Goal: Task Accomplishment & Management: Manage account settings

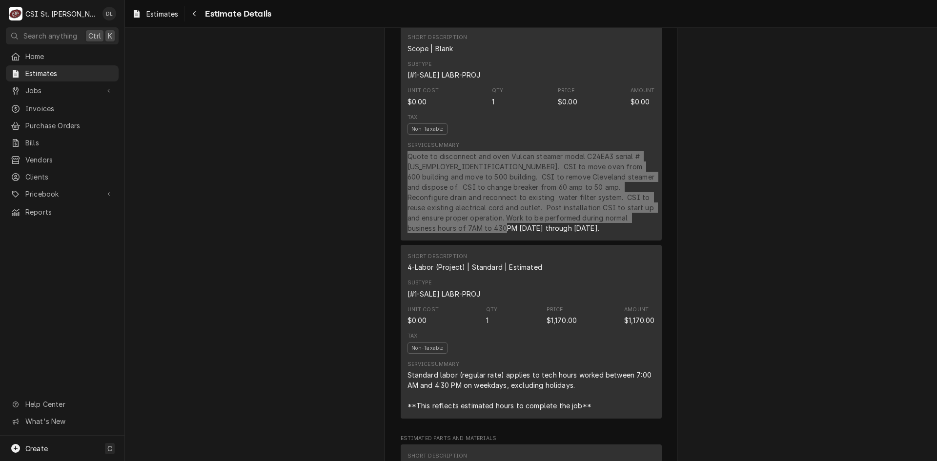
scroll to position [391, 0]
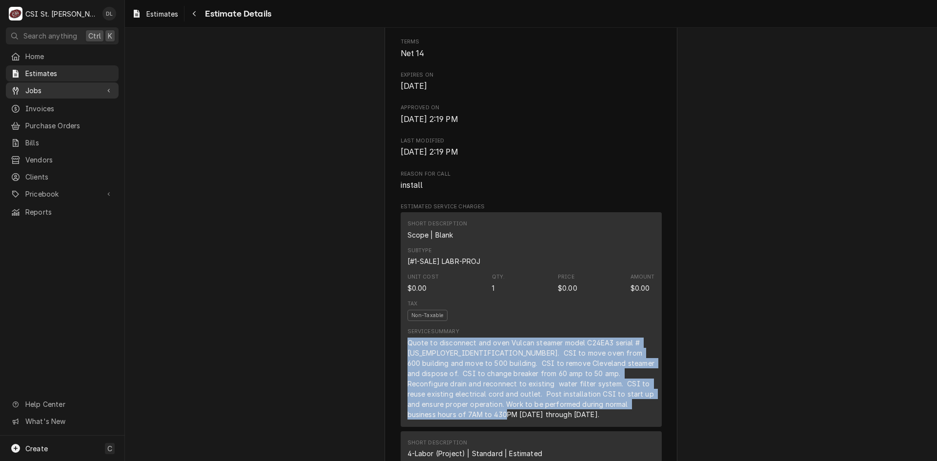
click at [51, 89] on span "Jobs" at bounding box center [62, 90] width 74 height 10
click at [61, 100] on link "Jobs" at bounding box center [62, 108] width 113 height 16
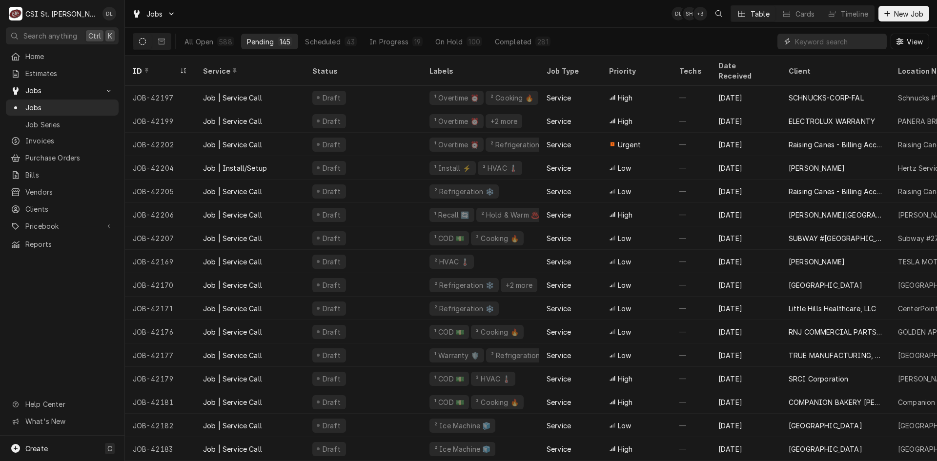
click at [840, 36] on input "Dynamic Content Wrapper" at bounding box center [838, 42] width 87 height 16
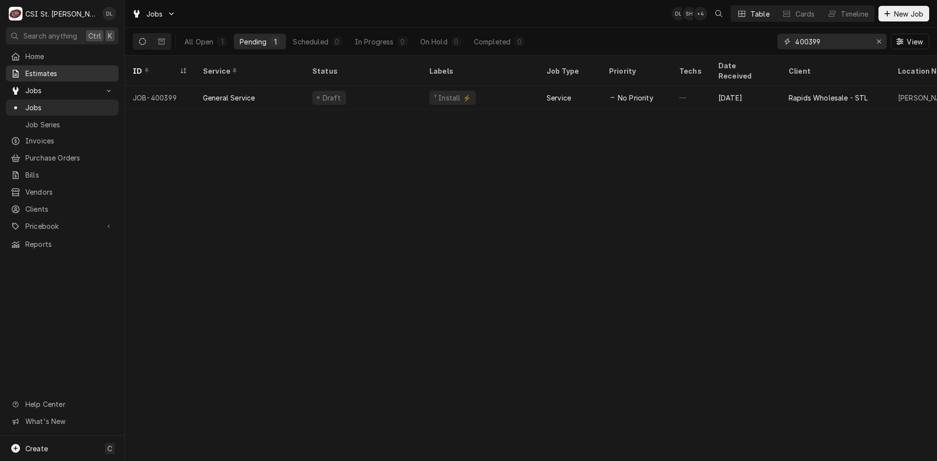
type input "400399"
click at [61, 73] on span "Estimates" at bounding box center [69, 73] width 88 height 10
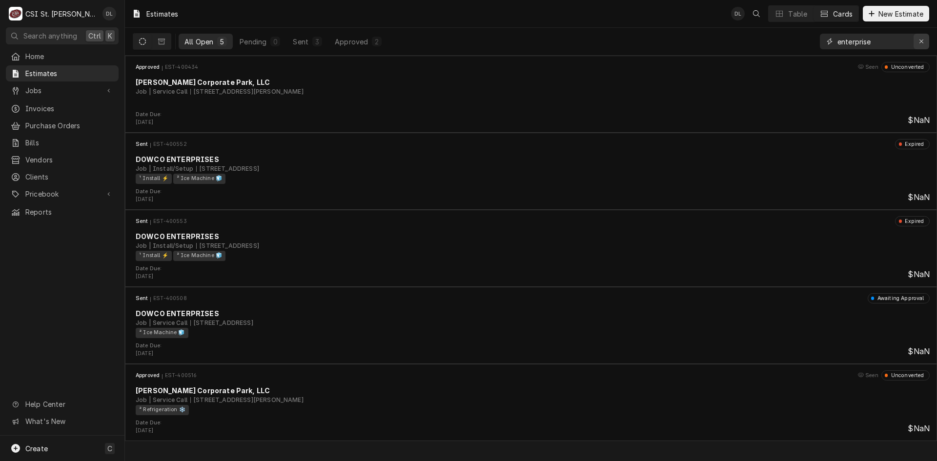
click at [921, 41] on icon "Erase input" at bounding box center [921, 41] width 5 height 7
click at [887, 43] on input "Dynamic Content Wrapper" at bounding box center [884, 42] width 92 height 16
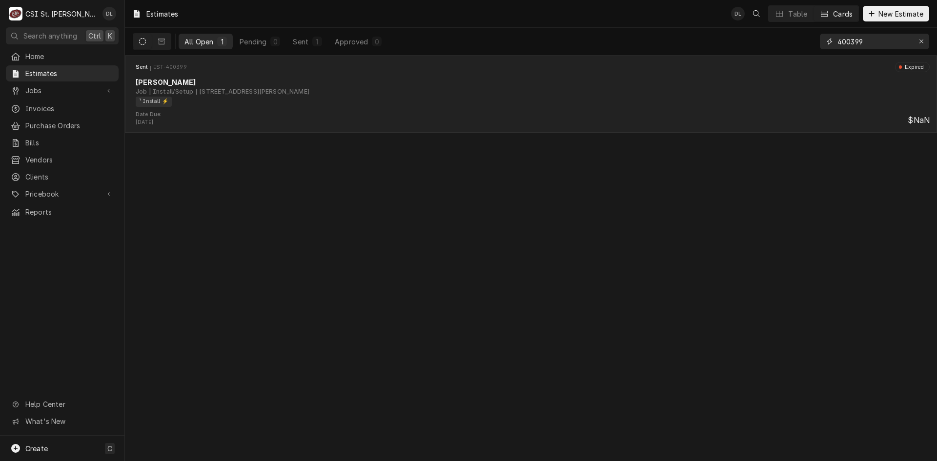
type input "400399"
click at [379, 95] on div "Job | Install/Setup 12665 Pennridge Dr, Bridgeton, MO 63044" at bounding box center [533, 91] width 794 height 9
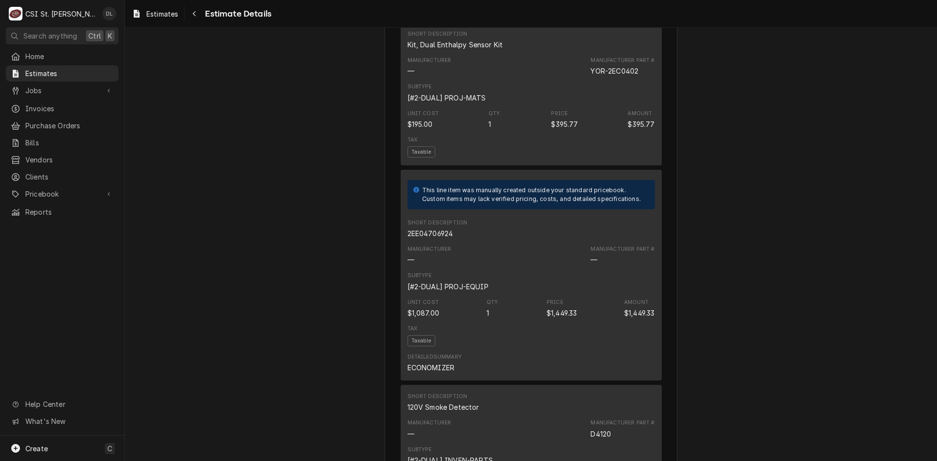
scroll to position [2002, 0]
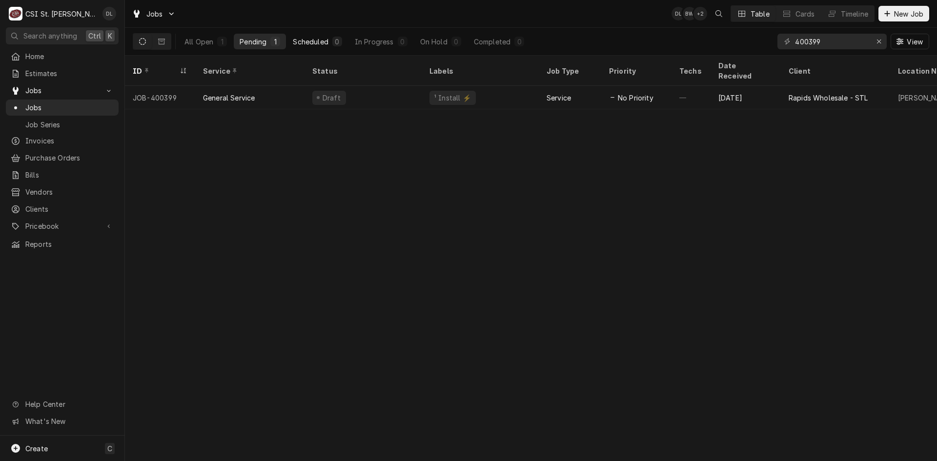
click at [325, 42] on div "Scheduled" at bounding box center [310, 42] width 35 height 10
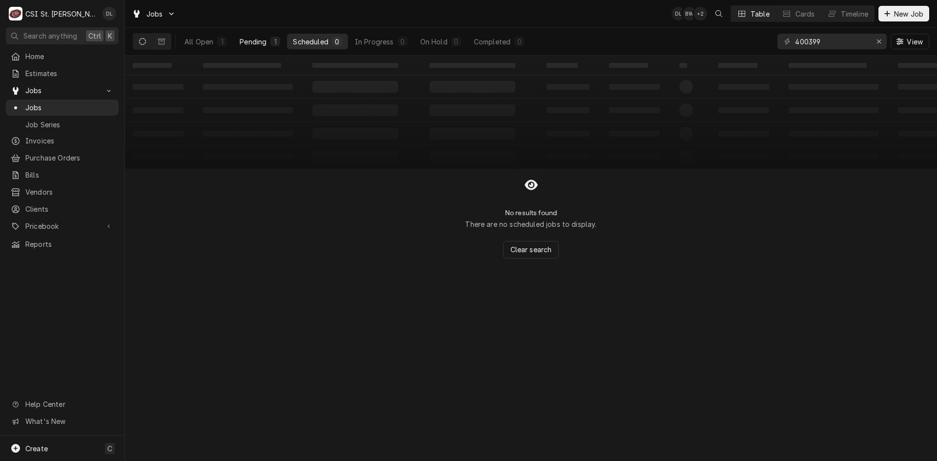
click at [255, 45] on div "Pending" at bounding box center [253, 42] width 27 height 10
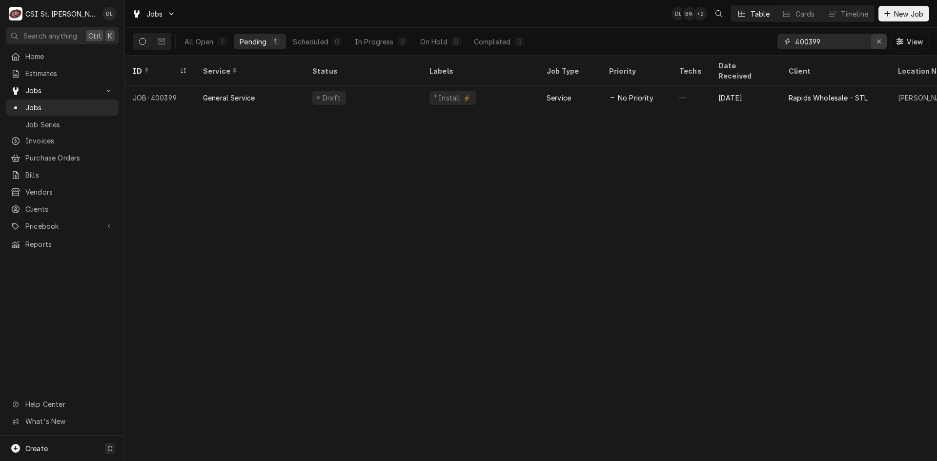
click at [882, 43] on div "Erase input" at bounding box center [879, 42] width 10 height 10
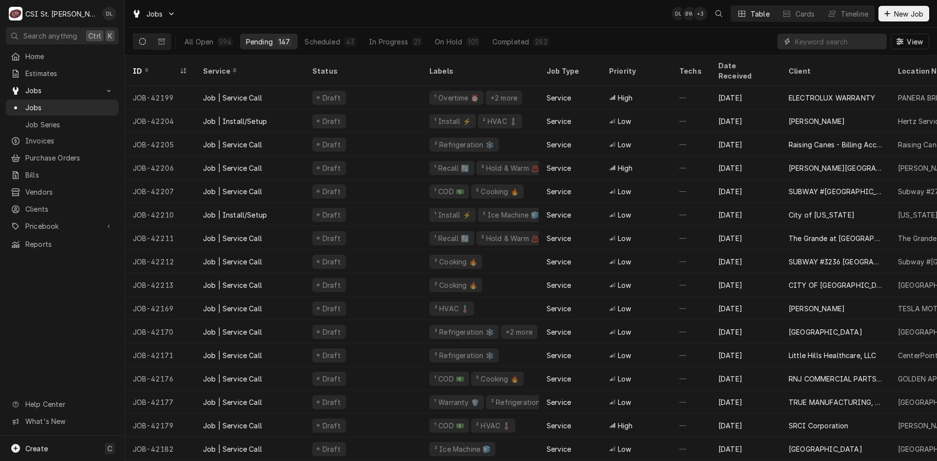
click at [829, 47] on input "Dynamic Content Wrapper" at bounding box center [838, 42] width 87 height 16
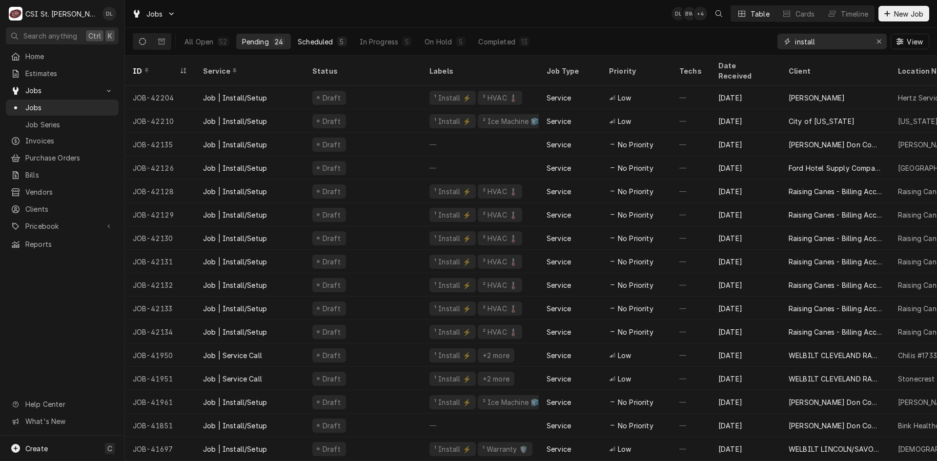
type input "install"
click at [332, 41] on button "Scheduled 5" at bounding box center [322, 42] width 61 height 16
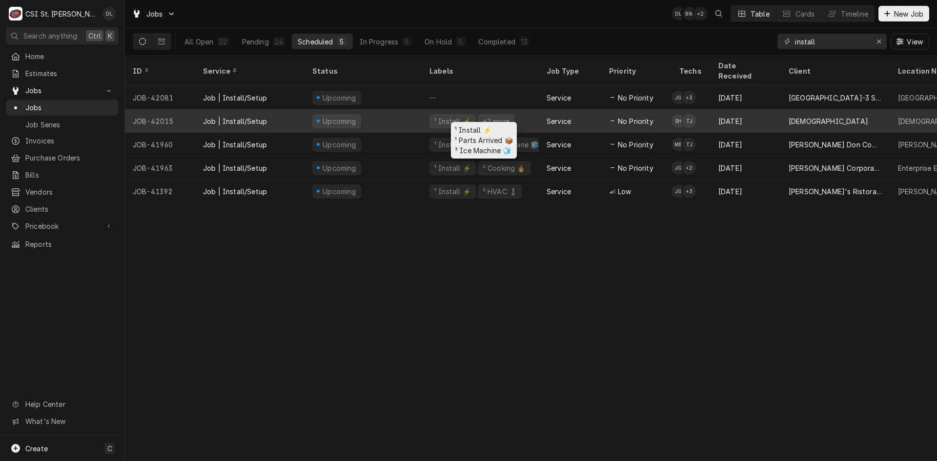
click at [529, 109] on div "¹ Install ⚡️ +2 more" at bounding box center [480, 120] width 117 height 23
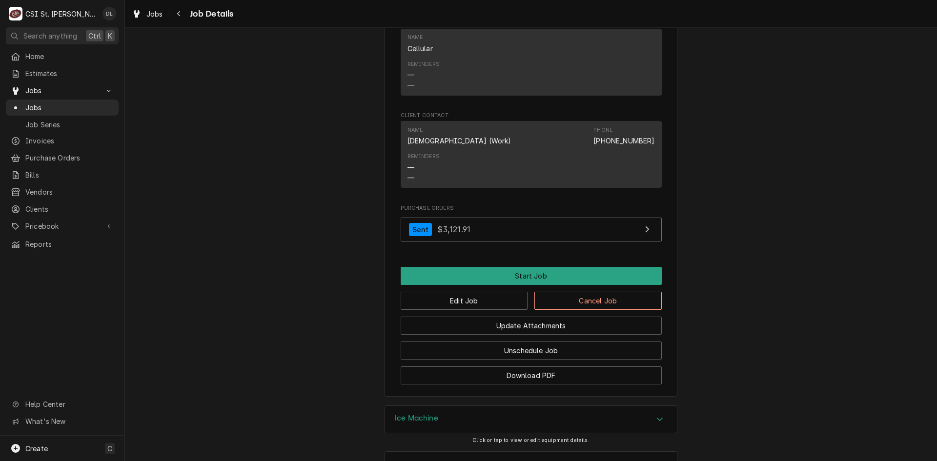
scroll to position [815, 0]
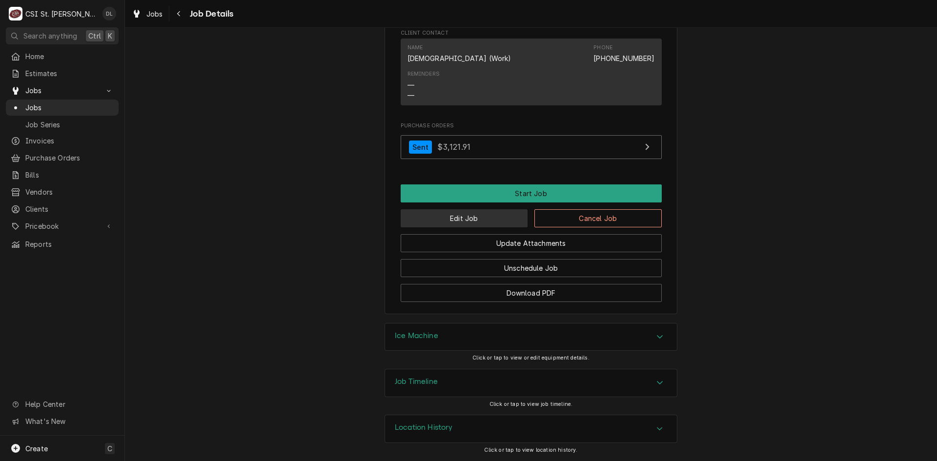
click at [459, 216] on button "Edit Job" at bounding box center [464, 218] width 127 height 18
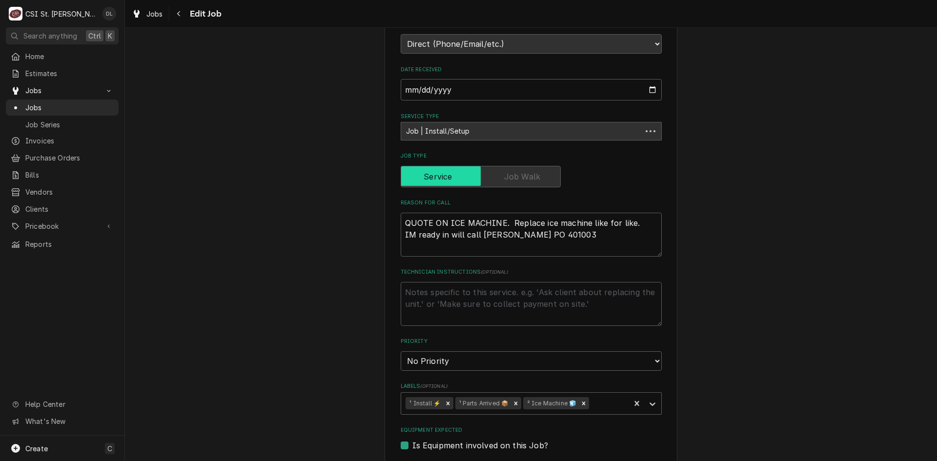
scroll to position [391, 0]
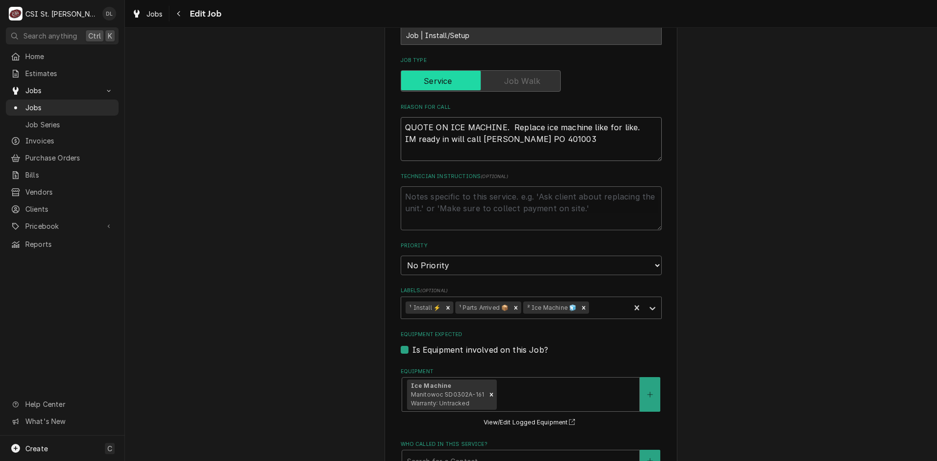
click at [583, 125] on textarea "QUOTE ON ICE MACHINE. Replace ice machine like for like. IM ready in will call …" at bounding box center [531, 139] width 261 height 44
type textarea "x"
type textarea "QUOTE ON ICE MACHINE. Replace ice machine like for like. IM ready in will call …"
type textarea "x"
type textarea "QUOTE ON ICE MACHINE. Replace ice machine like for like. IM ready in will call …"
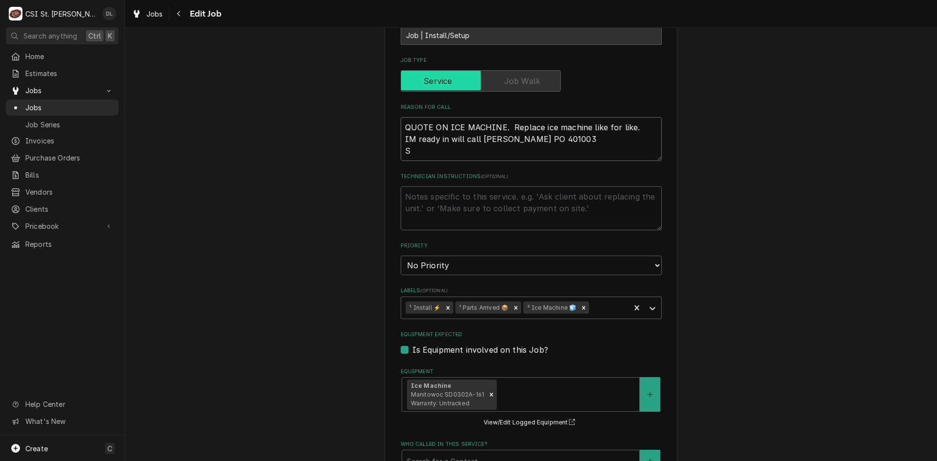
type textarea "x"
type textarea "QUOTE ON ICE MACHINE. Replace ice machine like for like. IM ready in will call …"
type textarea "x"
type textarea "QUOTE ON ICE MACHINE. Replace ice machine like for like. IM ready in will call …"
type textarea "x"
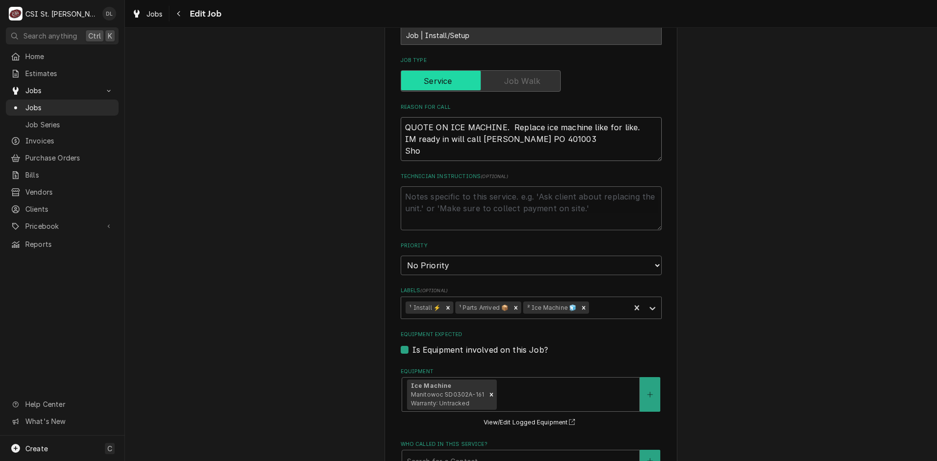
type textarea "QUOTE ON ICE MACHINE. Replace ice machine like for like. IM ready in will call …"
type textarea "x"
type textarea "QUOTE ON ICE MACHINE. Replace ice machine like for like. IM ready in will call …"
type textarea "x"
type textarea "QUOTE ON ICE MACHINE. Replace ice machine like for like. IM ready in will call …"
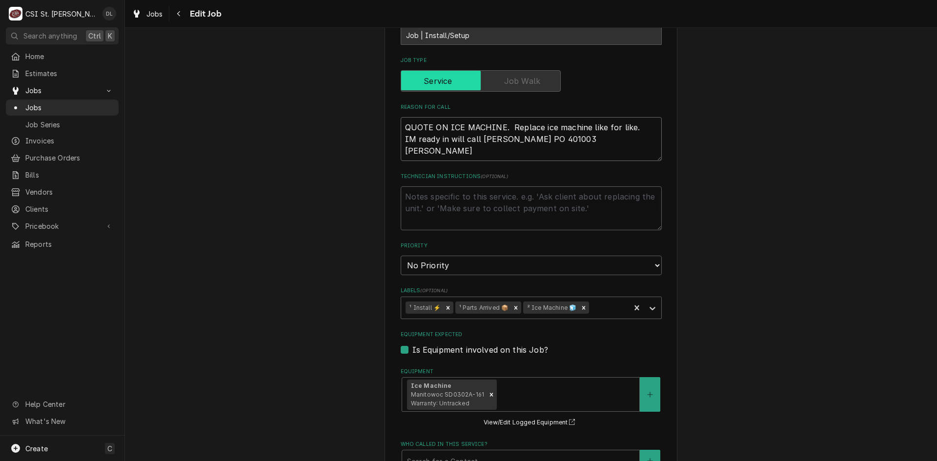
type textarea "x"
type textarea "QUOTE ON ICE MACHINE. Replace ice machine like for like. IM ready in will call …"
type textarea "x"
type textarea "QUOTE ON ICE MACHINE. Replace ice machine like for like. IM ready in will call …"
type textarea "x"
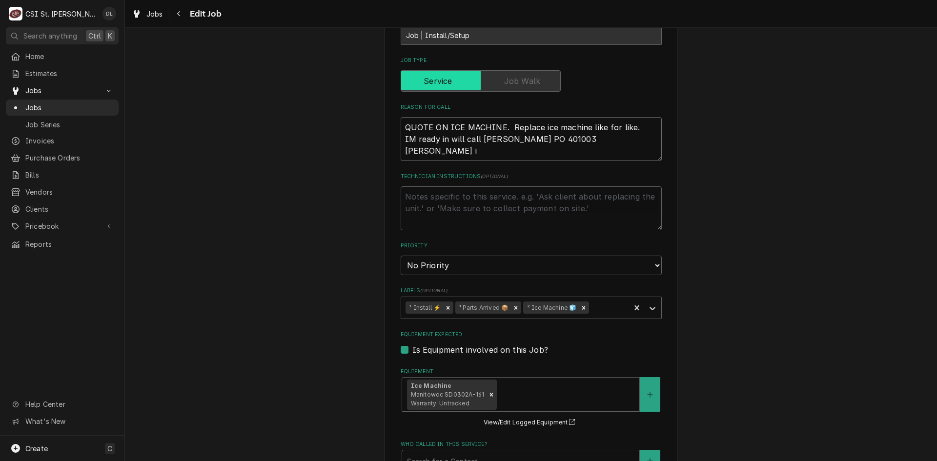
type textarea "QUOTE ON ICE MACHINE. Replace ice machine like for like. IM ready in will call …"
type textarea "x"
type textarea "QUOTE ON ICE MACHINE. Replace ice machine like for like. IM ready in will call …"
type textarea "x"
type textarea "QUOTE ON ICE MACHINE. Replace ice machine like for like. IM ready in will call …"
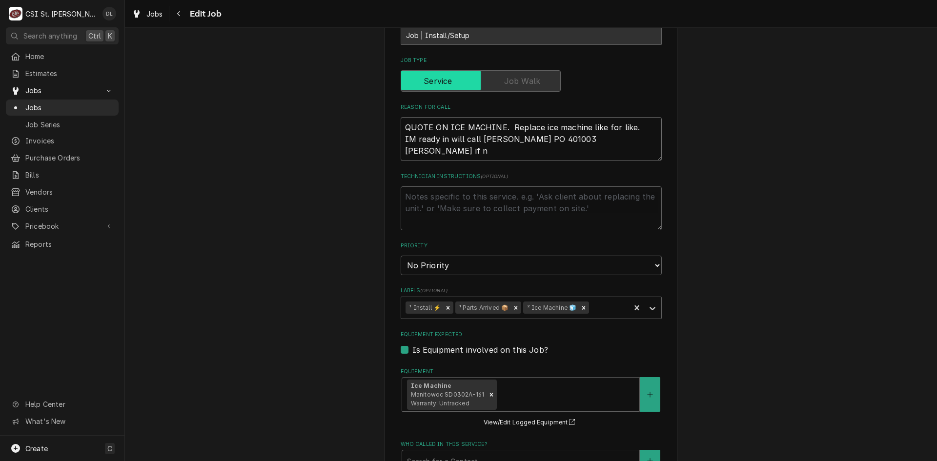
type textarea "x"
type textarea "QUOTE ON ICE MACHINE. Replace ice machine like for like. IM ready in will call …"
type textarea "x"
type textarea "QUOTE ON ICE MACHINE. Replace ice machine like for like. IM ready in will call …"
type textarea "x"
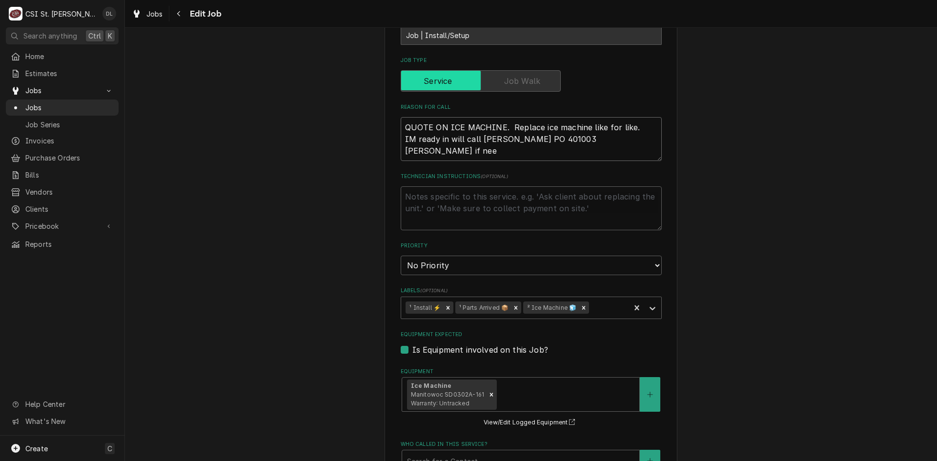
type textarea "QUOTE ON ICE MACHINE. Replace ice machine like for like. IM ready in will call …"
type textarea "x"
type textarea "QUOTE ON ICE MACHINE. Replace ice machine like for like. IM ready in will call …"
type textarea "x"
type textarea "QUOTE ON ICE MACHINE. Replace ice machine like for like. IM ready in will call …"
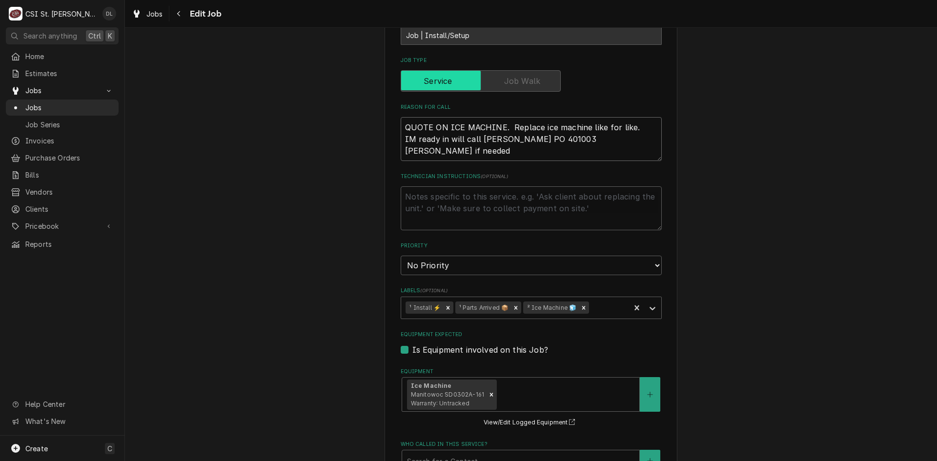
type textarea "x"
type textarea "QUOTE ON ICE MACHINE. Replace ice machine like for like. IM ready in will call …"
type textarea "x"
type textarea "QUOTE ON ICE MACHINE. Replace ice machine like for like. IM ready in will call …"
type textarea "x"
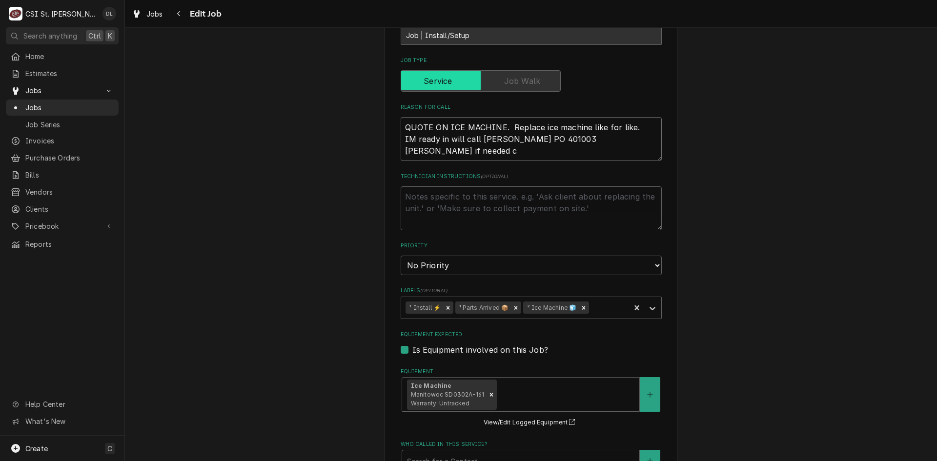
type textarea "QUOTE ON ICE MACHINE. Replace ice machine like for like. IM ready in will call …"
type textarea "x"
type textarea "QUOTE ON ICE MACHINE. Replace ice machine like for like. IM ready in will call …"
type textarea "x"
type textarea "QUOTE ON ICE MACHINE. Replace ice machine like for like. IM ready in will call …"
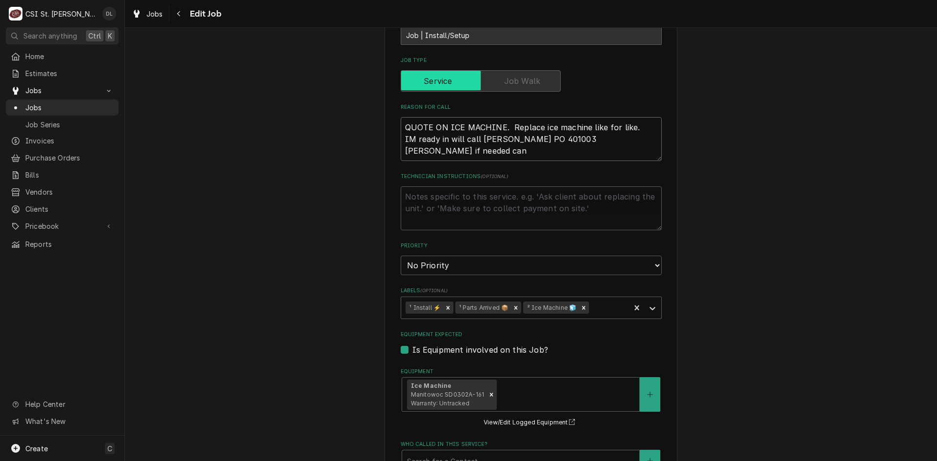
type textarea "x"
type textarea "QUOTE ON ICE MACHINE. Replace ice machine like for like. IM ready in will call …"
type textarea "x"
type textarea "QUOTE ON ICE MACHINE. Replace ice machine like for like. IM ready in will call …"
type textarea "x"
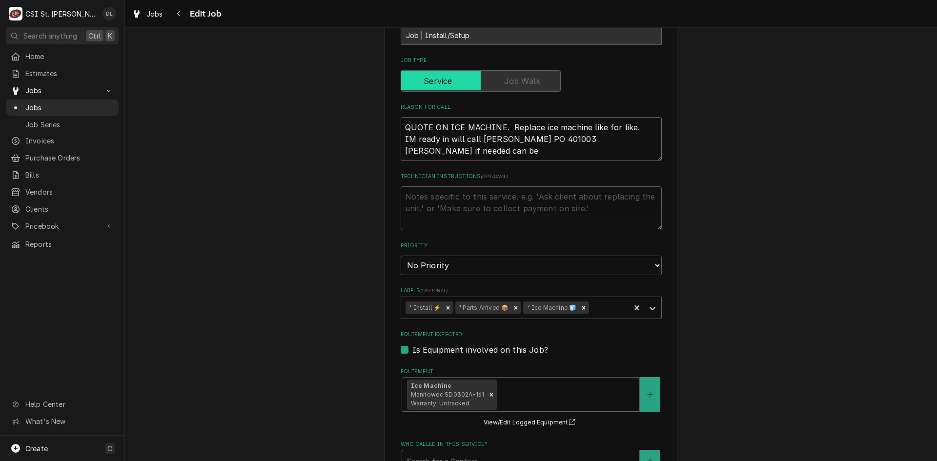
type textarea "QUOTE ON ICE MACHINE. Replace ice machine like for like. IM ready in will call …"
type textarea "x"
type textarea "QUOTE ON ICE MACHINE. Replace ice machine like for like. IM ready in will call …"
type textarea "x"
type textarea "QUOTE ON ICE MACHINE. Replace ice machine like for like. IM ready in will call …"
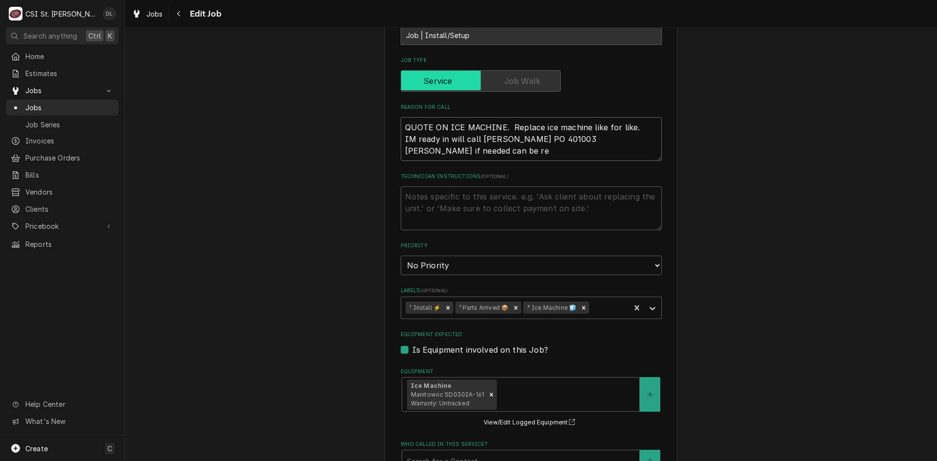
type textarea "x"
type textarea "QUOTE ON ICE MACHINE. Replace ice machine like for like. IM ready in will call …"
type textarea "x"
type textarea "QUOTE ON ICE MACHINE. Replace ice machine like for like. IM ready in will call …"
type textarea "x"
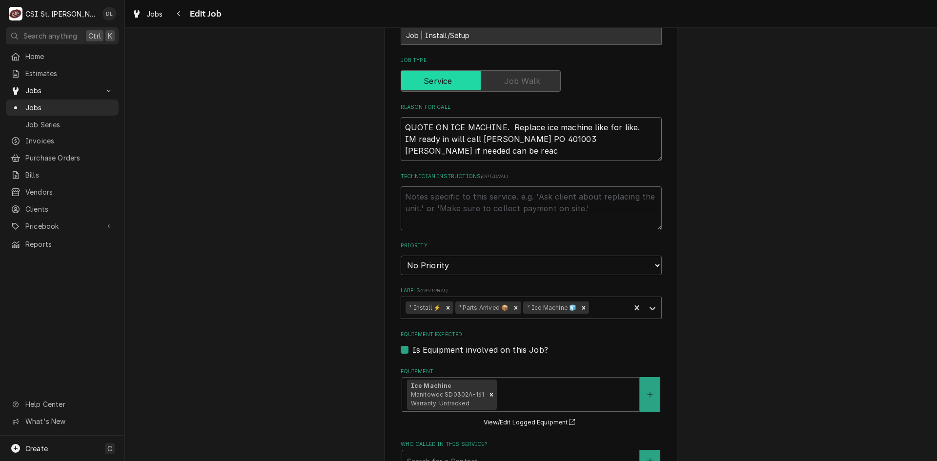
type textarea "QUOTE ON ICE MACHINE. Replace ice machine like for like. IM ready in will call …"
type textarea "x"
type textarea "QUOTE ON ICE MACHINE. Replace ice machine like for like. IM ready in will call …"
type textarea "x"
type textarea "QUOTE ON ICE MACHINE. Replace ice machine like for like. IM ready in will call …"
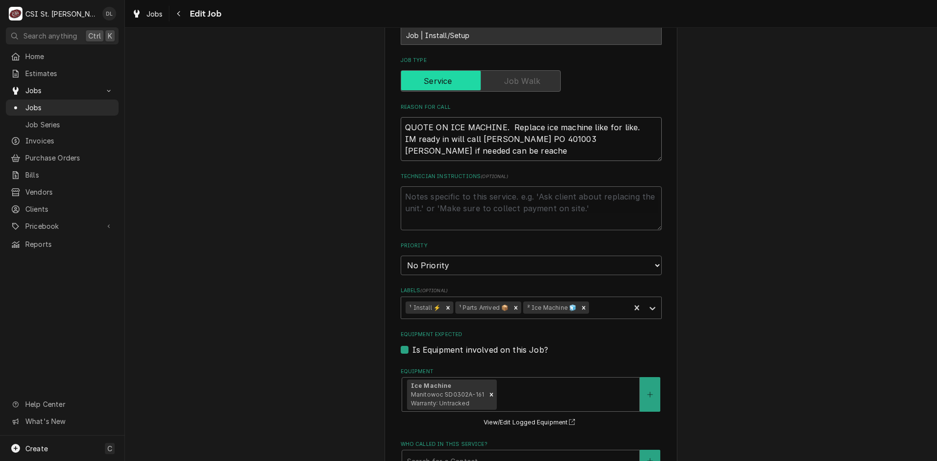
type textarea "x"
type textarea "QUOTE ON ICE MACHINE. Replace ice machine like for like. IM ready in will call …"
type textarea "x"
type textarea "QUOTE ON ICE MACHINE. Replace ice machine like for like. IM ready in will call …"
type textarea "x"
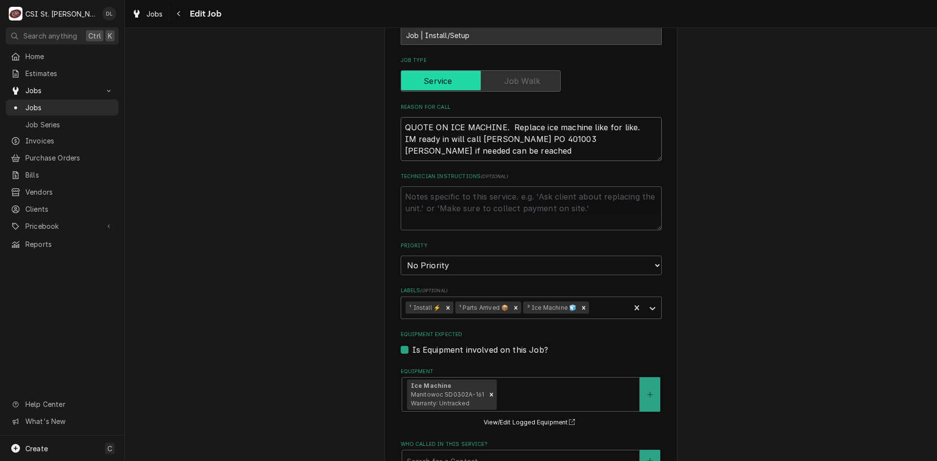
type textarea "QUOTE ON ICE MACHINE. Replace ice machine like for like. IM ready in will call …"
type textarea "x"
type textarea "QUOTE ON ICE MACHINE. Replace ice machine like for like. IM ready in will call …"
type textarea "x"
type textarea "QUOTE ON ICE MACHINE. Replace ice machine like for like. IM ready in will call …"
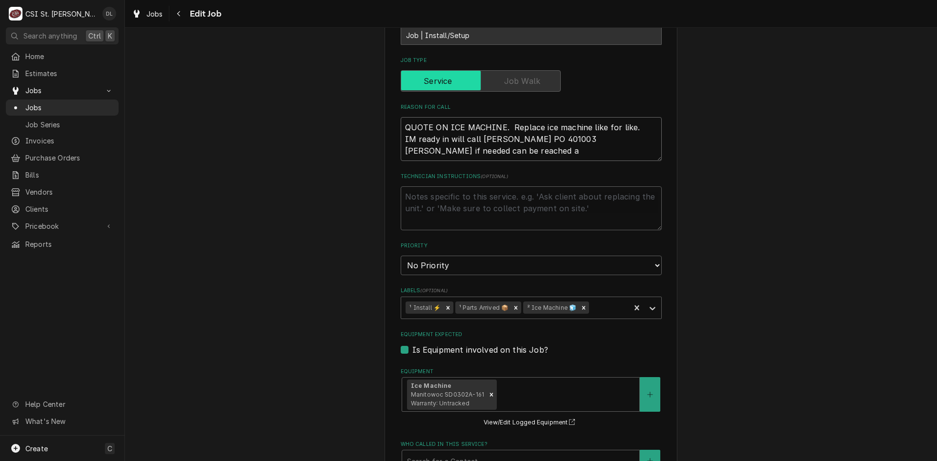
type textarea "x"
type textarea "QUOTE ON ICE MACHINE. Replace ice machine like for like. IM ready in will call …"
type textarea "x"
type textarea "QUOTE ON ICE MACHINE. Replace ice machine like for like. IM ready in will call …"
type textarea "x"
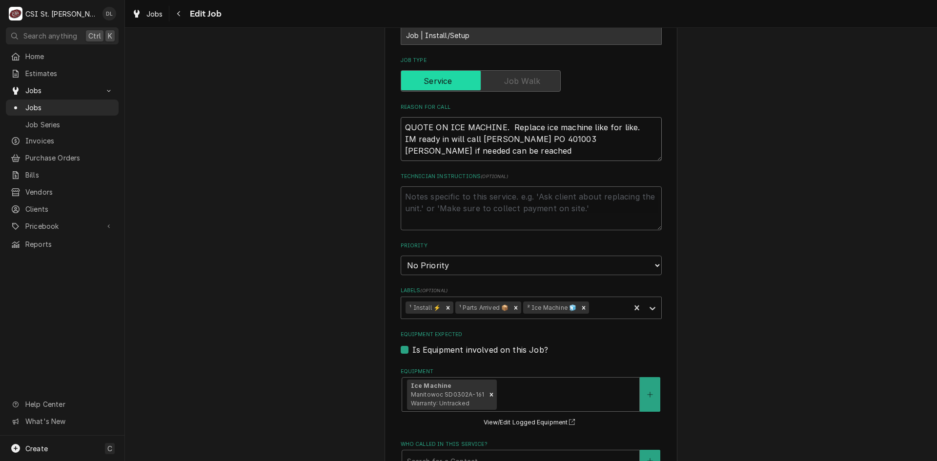
type textarea "QUOTE ON ICE MACHINE. Replace ice machine like for like. IM ready in will call …"
type textarea "x"
type textarea "QUOTE ON ICE MACHINE. Replace ice machine like for like. IM ready in will call …"
type textarea "x"
type textarea "QUOTE ON ICE MACHINE. Replace ice machine like for like. IM ready in will call …"
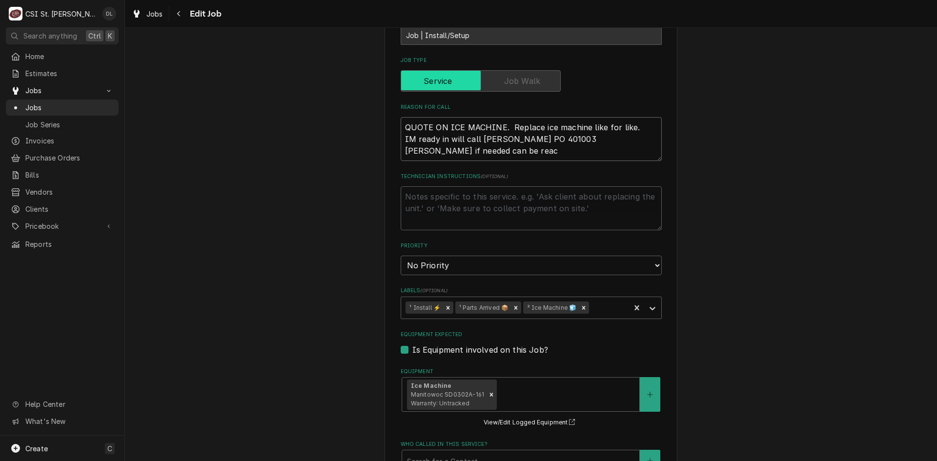
type textarea "x"
type textarea "QUOTE ON ICE MACHINE. Replace ice machine like for like. IM ready in will call …"
type textarea "x"
type textarea "QUOTE ON ICE MACHINE. Replace ice machine like for like. IM ready in will call …"
type textarea "x"
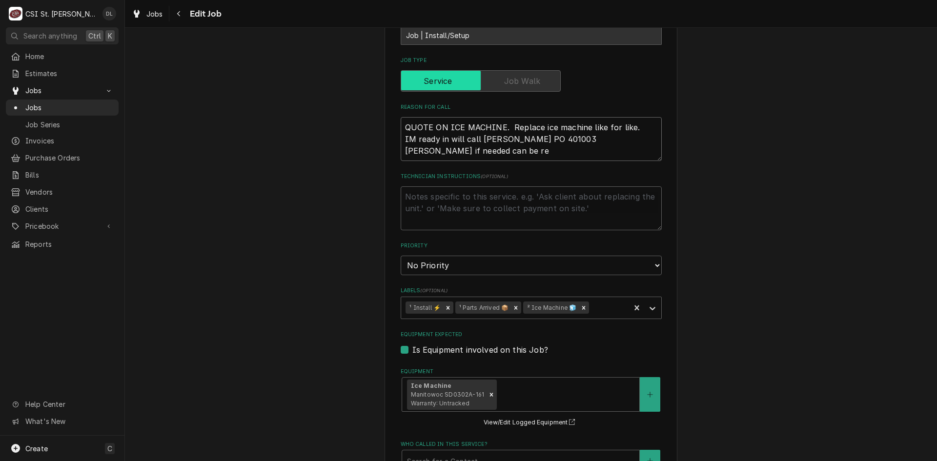
type textarea "QUOTE ON ICE MACHINE. Replace ice machine like for like. IM ready in will call …"
type textarea "x"
type textarea "QUOTE ON ICE MACHINE. Replace ice machine like for like. IM ready in will call …"
type textarea "x"
type textarea "QUOTE ON ICE MACHINE. Replace ice machine like for like. IM ready in will call …"
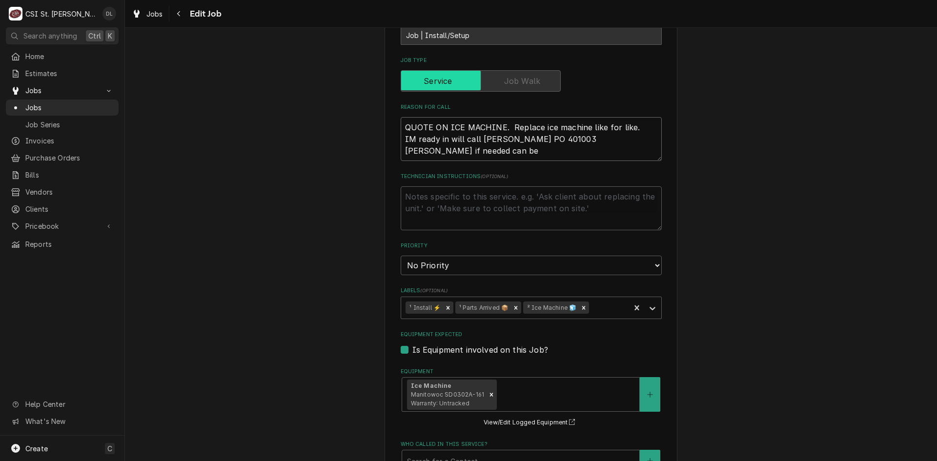
type textarea "x"
type textarea "QUOTE ON ICE MACHINE. Replace ice machine like for like. IM ready in will call …"
type textarea "x"
type textarea "QUOTE ON ICE MACHINE. Replace ice machine like for like. IM ready in will call …"
type textarea "x"
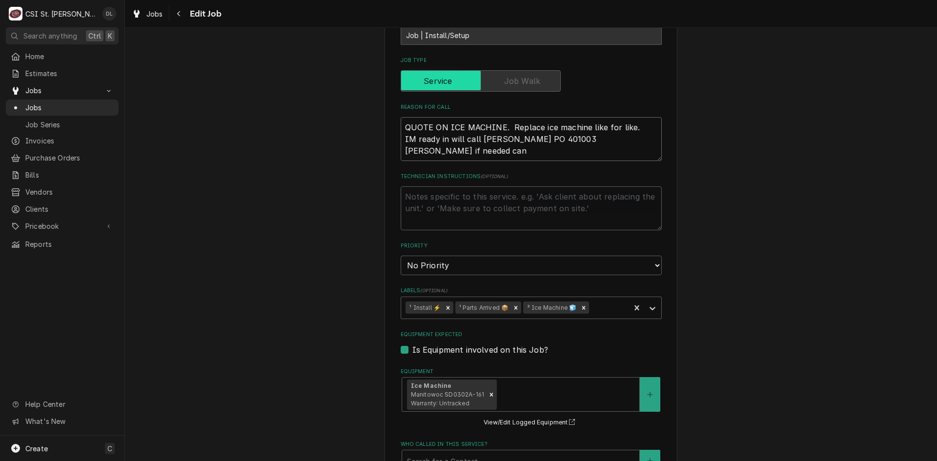
type textarea "QUOTE ON ICE MACHINE. Replace ice machine like for like. IM ready in will call …"
type textarea "x"
type textarea "QUOTE ON ICE MACHINE. Replace ice machine like for like. IM ready in will call …"
type textarea "x"
type textarea "QUOTE ON ICE MACHINE. Replace ice machine like for like. IM ready in will call …"
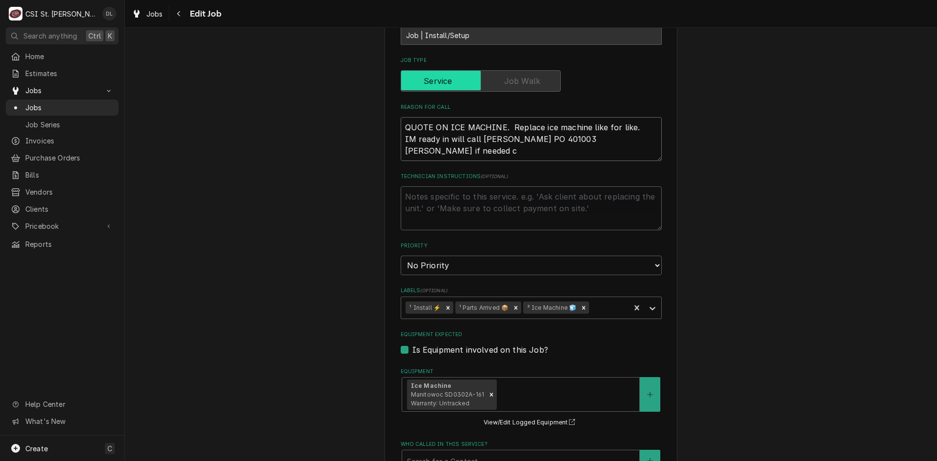
type textarea "x"
type textarea "QUOTE ON ICE MACHINE. Replace ice machine like for like. IM ready in will call …"
type textarea "x"
type textarea "QUOTE ON ICE MACHINE. Replace ice machine like for like. IM ready in will call …"
type textarea "x"
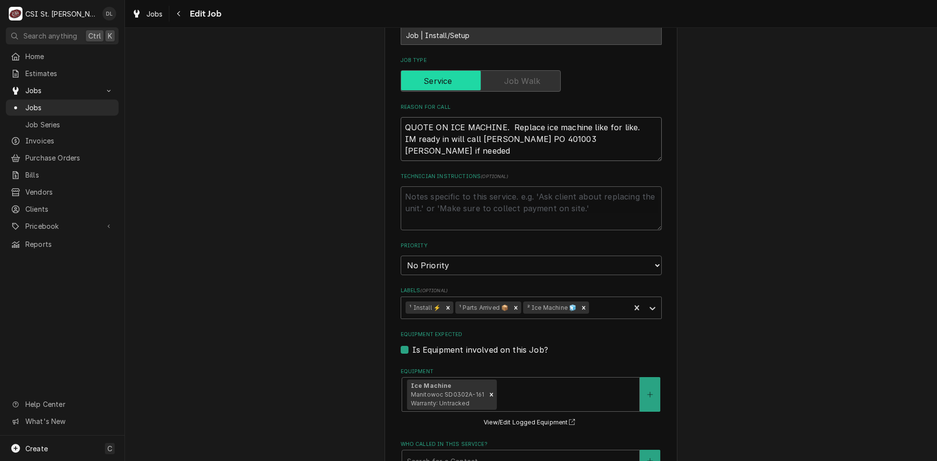
type textarea "QUOTE ON ICE MACHINE. Replace ice machine like for like. IM ready in will call …"
type textarea "x"
type textarea "QUOTE ON ICE MACHINE. Replace ice machine like for like. IM ready in will call …"
type textarea "x"
type textarea "QUOTE ON ICE MACHINE. Replace ice machine like for like. IM ready in will call …"
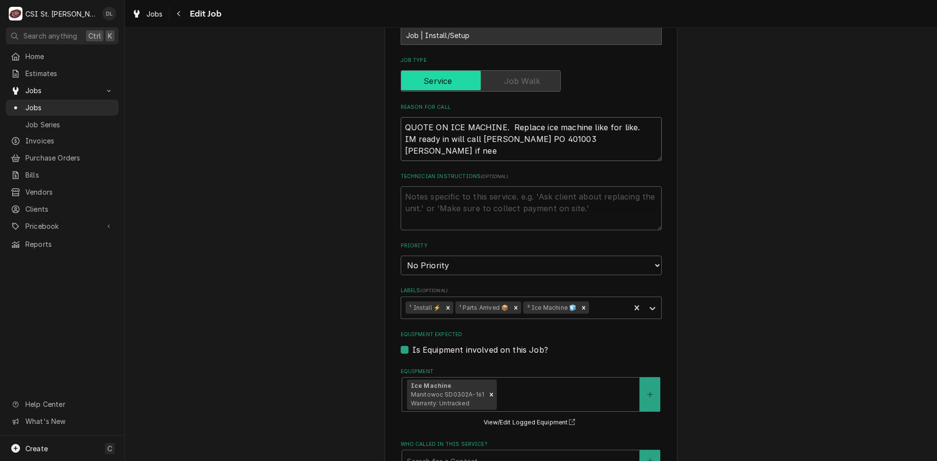
type textarea "x"
type textarea "QUOTE ON ICE MACHINE. Replace ice machine like for like. IM ready in will call …"
type textarea "x"
type textarea "QUOTE ON ICE MACHINE. Replace ice machine like for like. IM ready in will call …"
type textarea "x"
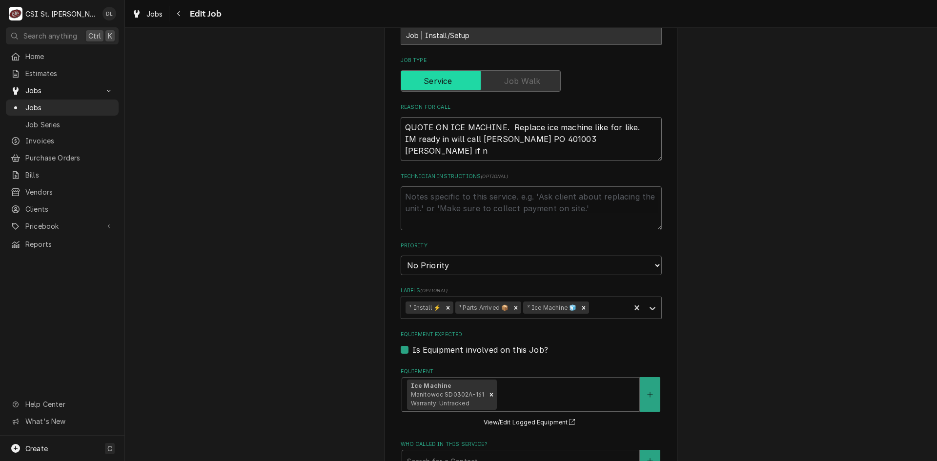
type textarea "QUOTE ON ICE MACHINE. Replace ice machine like for like. IM ready in will call …"
type textarea "x"
type textarea "QUOTE ON ICE MACHINE. Replace ice machine like for like. IM ready in will call …"
type textarea "x"
type textarea "QUOTE ON ICE MACHINE. Replace ice machine like for like. IM ready in will call …"
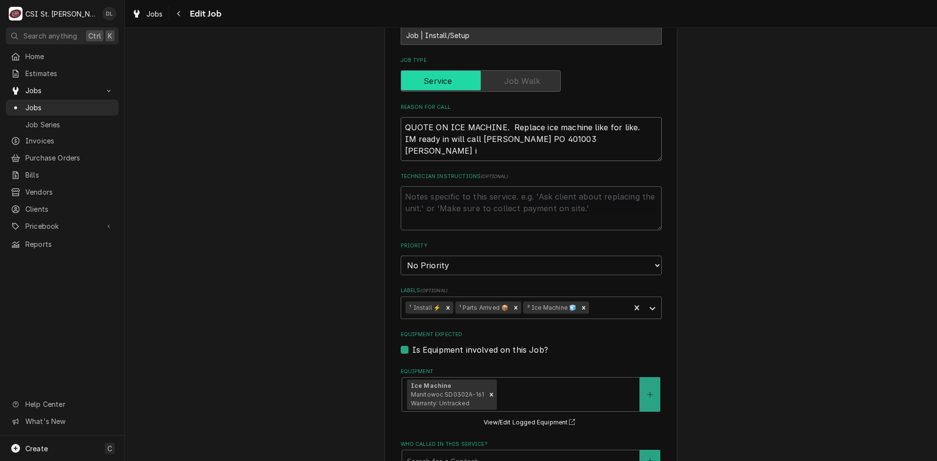
type textarea "x"
type textarea "QUOTE ON ICE MACHINE. Replace ice machine like for like. IM ready in will call …"
type textarea "x"
type textarea "QUOTE ON ICE MACHINE. Replace ice machine like for like. IM ready in will call …"
type textarea "x"
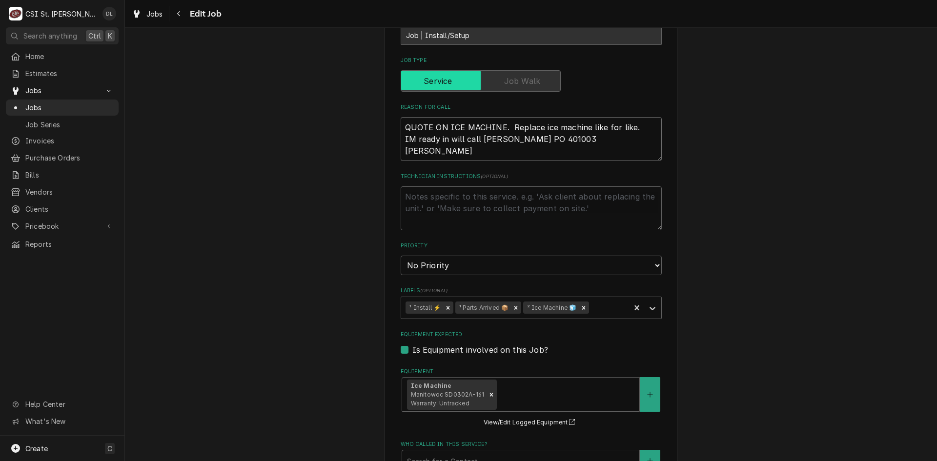
type textarea "QUOTE ON ICE MACHINE. Replace ice machine like for like. IM ready in will call …"
type textarea "x"
type textarea "QUOTE ON ICE MACHINE. Replace ice machine like for like. IM ready in will call …"
type textarea "x"
type textarea "QUOTE ON ICE MACHINE. Replace ice machine like for like. IM ready in will call …"
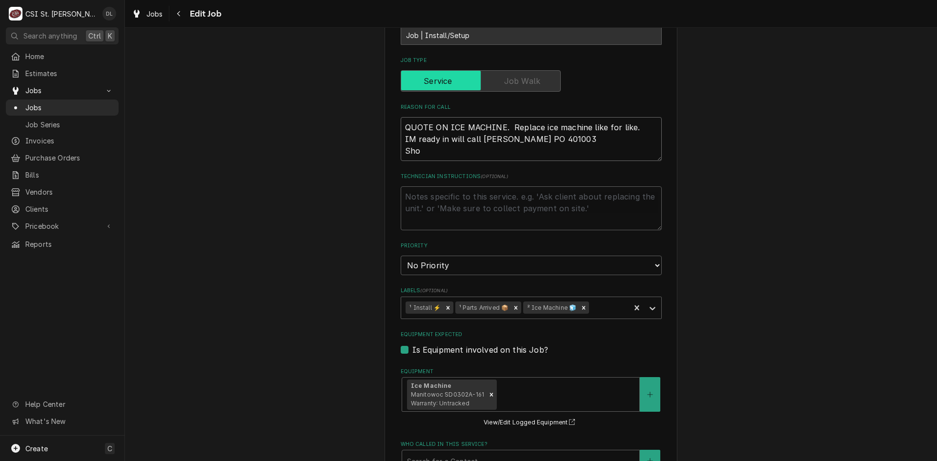
type textarea "x"
type textarea "QUOTE ON ICE MACHINE. Replace ice machine like for like. IM ready in will call …"
type textarea "x"
type textarea "QUOTE ON ICE MACHINE. Replace ice machine like for like. IM ready in will call …"
type textarea "x"
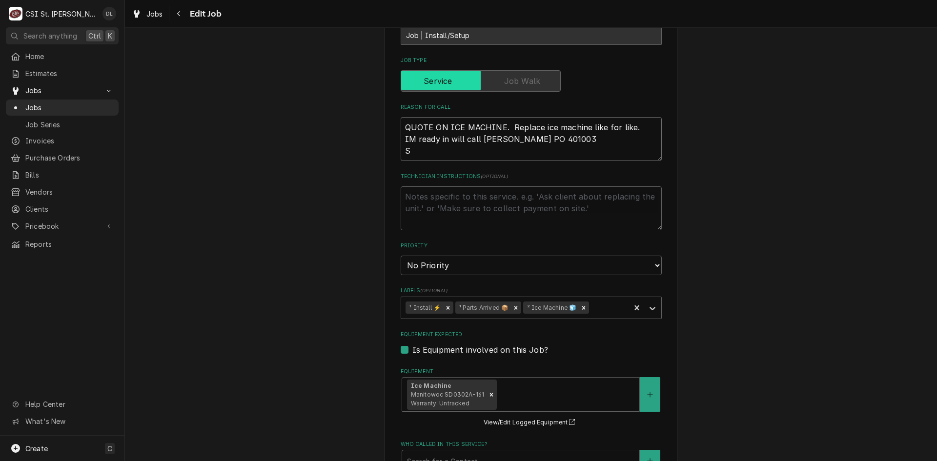
type textarea "QUOTE ON ICE MACHINE. Replace ice machine like for like. IM ready in will call …"
type textarea "x"
type textarea "QUOTE ON ICE MACHINE. Replace ice machine like for like. IM ready in will call …"
click at [425, 188] on textarea "Technician Instructions ( optional )" at bounding box center [531, 208] width 261 height 44
type textarea "x"
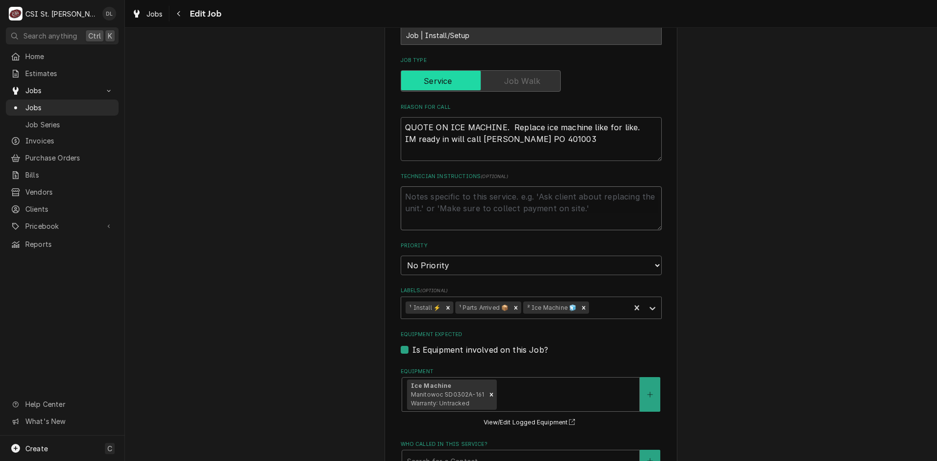
type textarea "S"
type textarea "x"
type textarea "Sh"
type textarea "x"
type textarea "Sho"
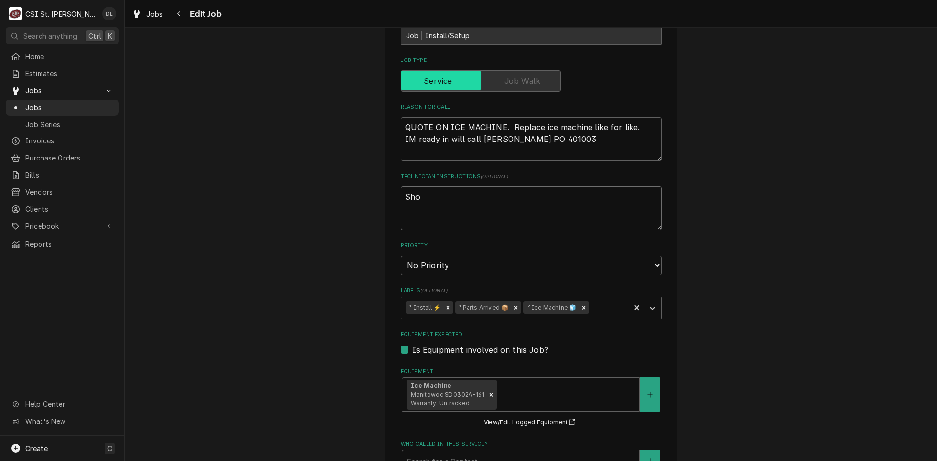
type textarea "x"
type textarea "Shon"
type textarea "x"
type textarea "Shonn"
type textarea "x"
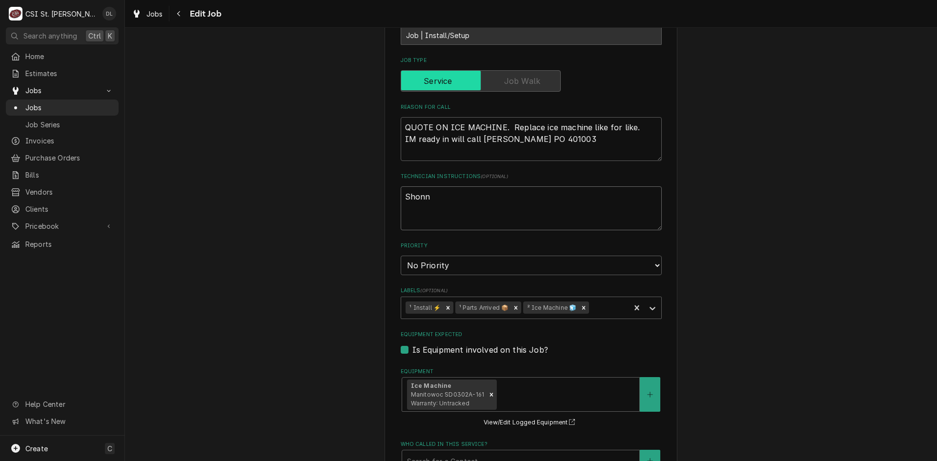
type textarea "Shonna"
type textarea "x"
type textarea "Shonna"
type textarea "x"
type textarea "Shonna wi"
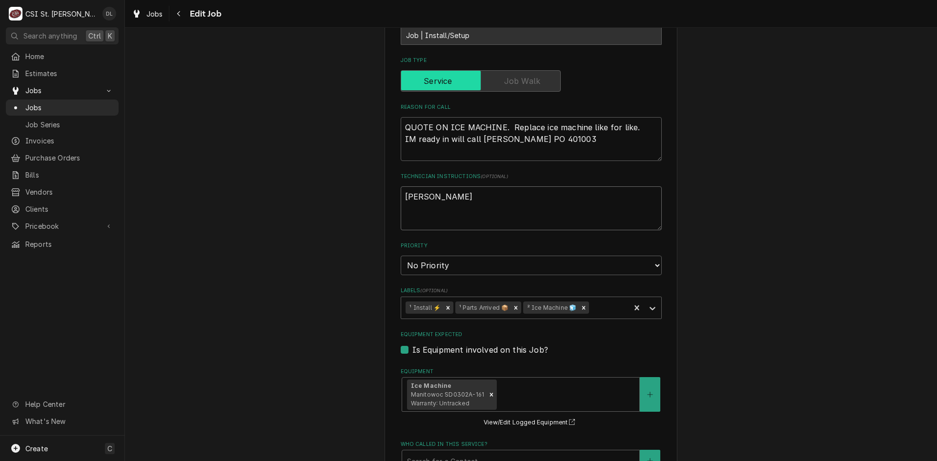
type textarea "x"
type textarea "Shonna wil"
type textarea "x"
type textarea "Shonna will"
type textarea "x"
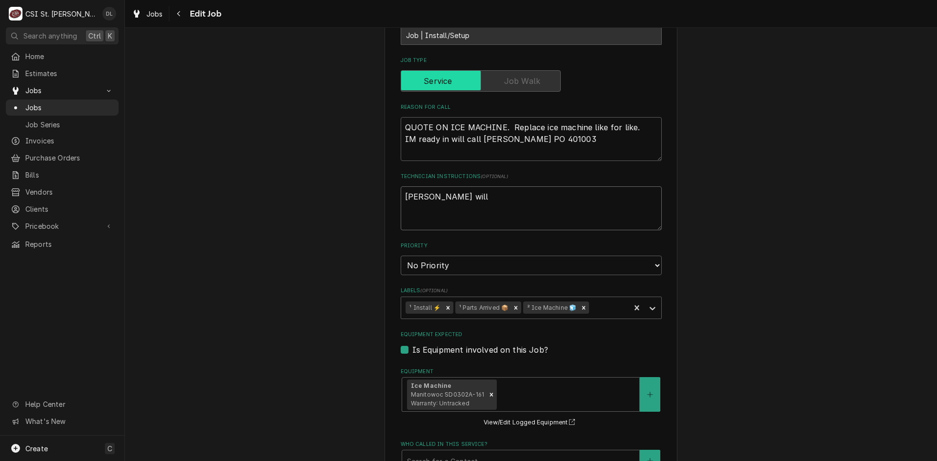
type textarea "Shonna will b"
type textarea "x"
type textarea "Shonna will be"
type textarea "x"
type textarea "Shonna will be"
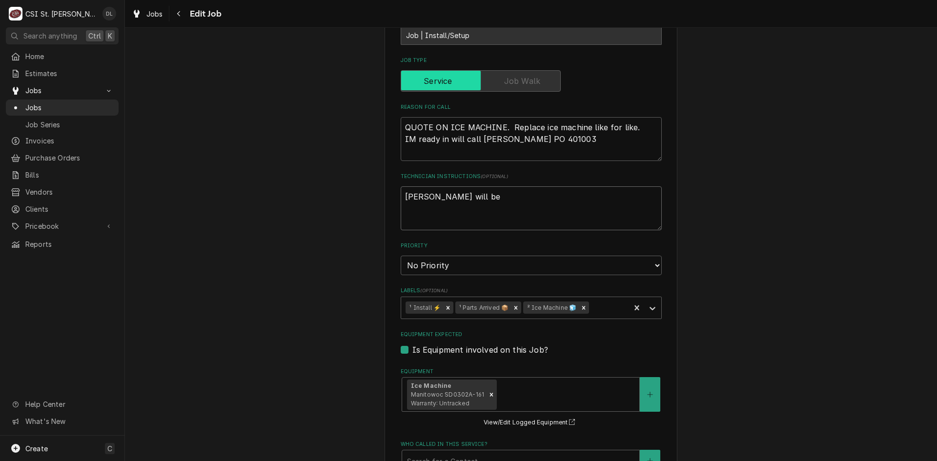
type textarea "x"
type textarea "Shonna will be te"
type textarea "x"
type textarea "Shonna will be teh"
type textarea "x"
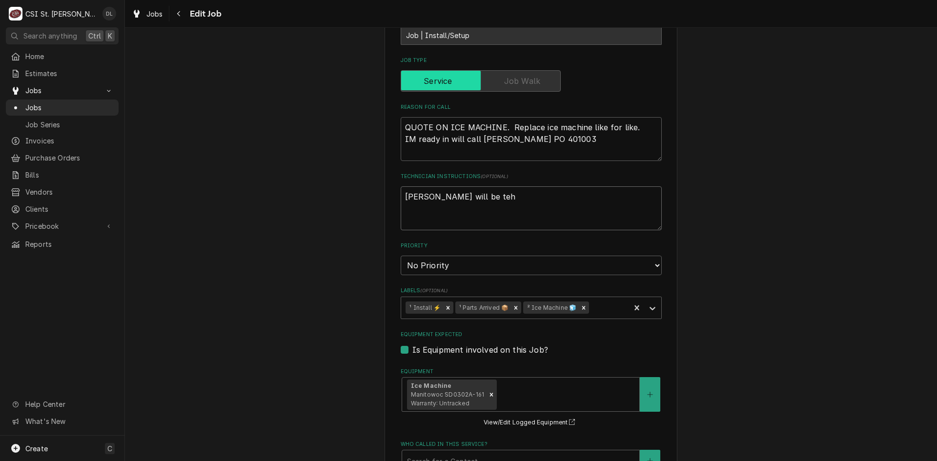
type textarea "Shonna will be tehr"
type textarea "x"
type textarea "Shonna will be tehre"
type textarea "x"
type textarea "Shonna will be tehre"
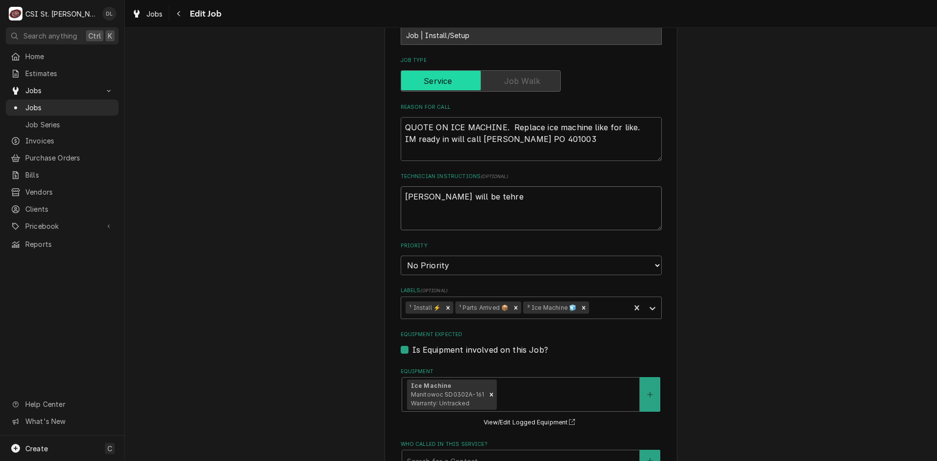
type textarea "x"
type textarea "Shonna will be tehre"
type textarea "x"
type textarea "Shonna will be tehr"
type textarea "x"
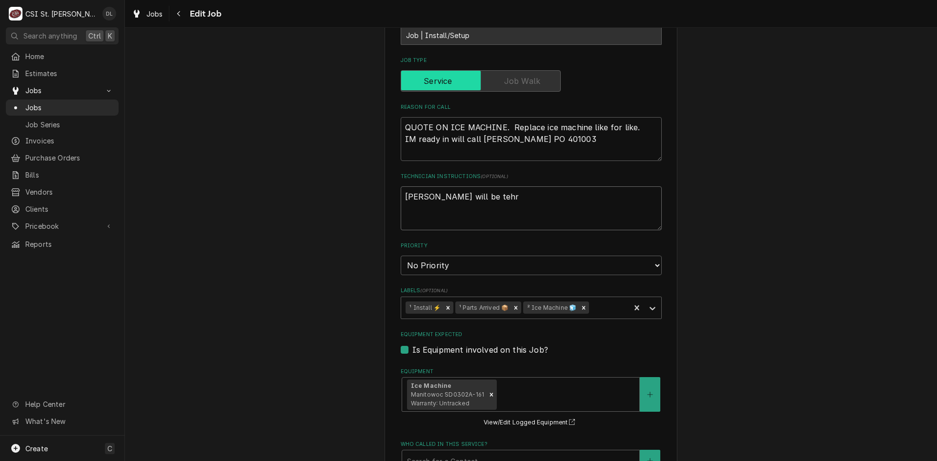
type textarea "Shonna will be teh"
type textarea "x"
type textarea "Shonna will be te"
type textarea "x"
type textarea "Shonna will be t"
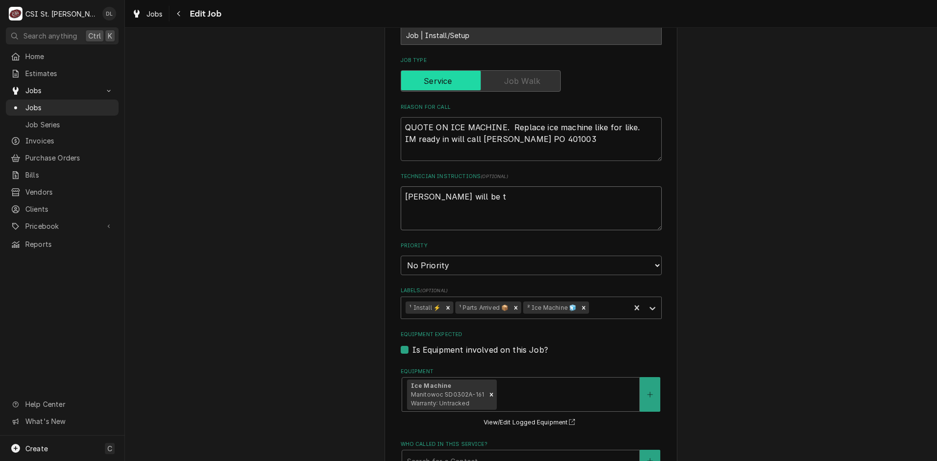
type textarea "x"
type textarea "Shonna will be th"
type textarea "x"
type textarea "Shonna will be ther"
type textarea "x"
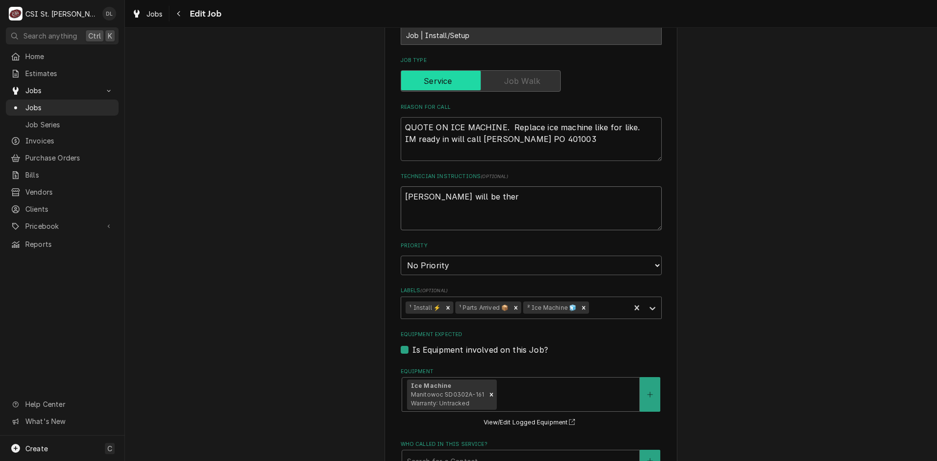
type textarea "Shonna will be there"
type textarea "x"
type textarea "Shonna will be there o"
type textarea "x"
type textarea "Shonna will be there ot"
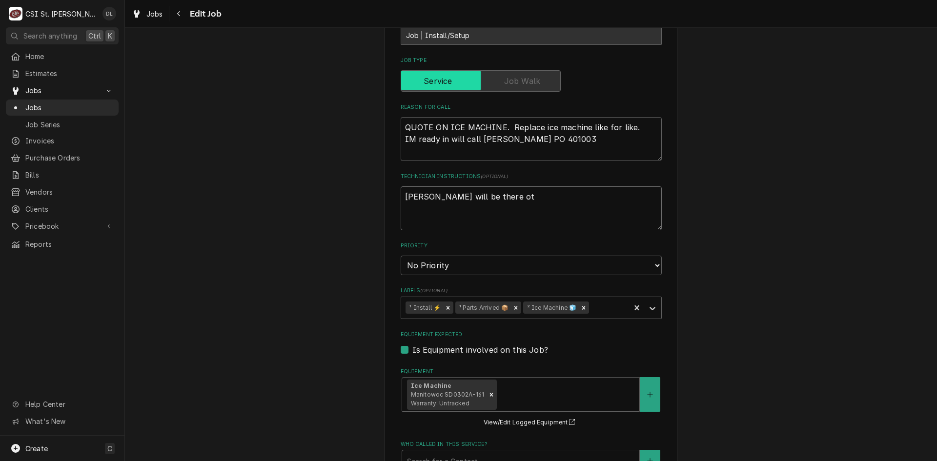
type textarea "x"
type textarea "Shonna will be there ot"
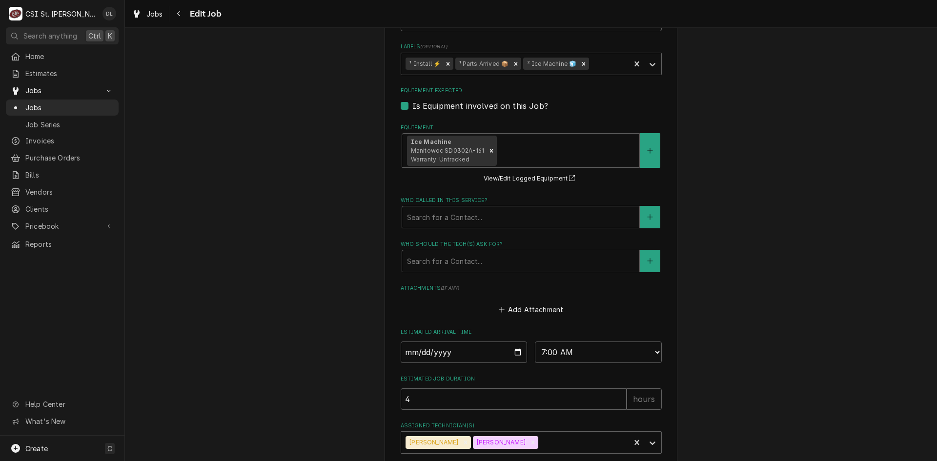
scroll to position [675, 0]
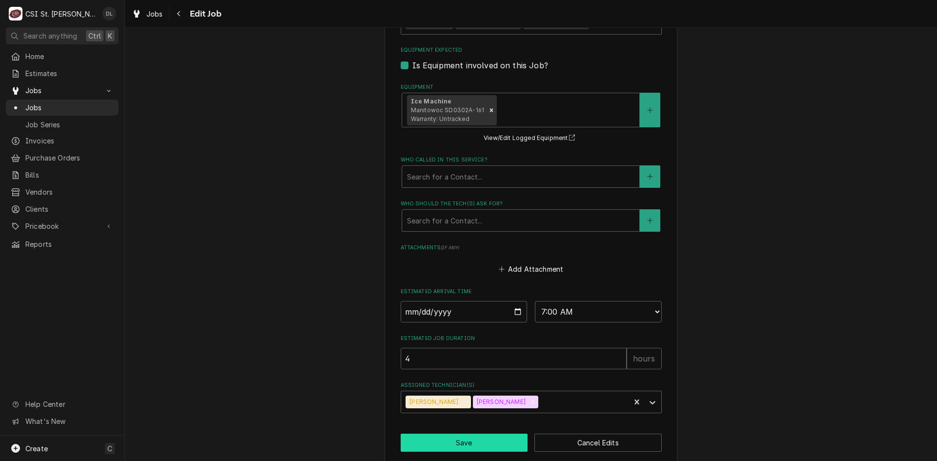
click at [459, 434] on button "Save" at bounding box center [464, 443] width 127 height 18
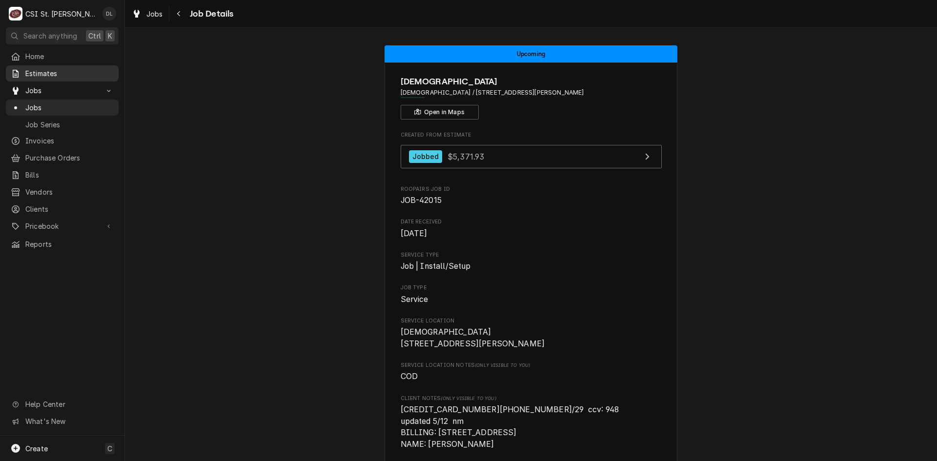
click at [48, 69] on span "Estimates" at bounding box center [69, 73] width 88 height 10
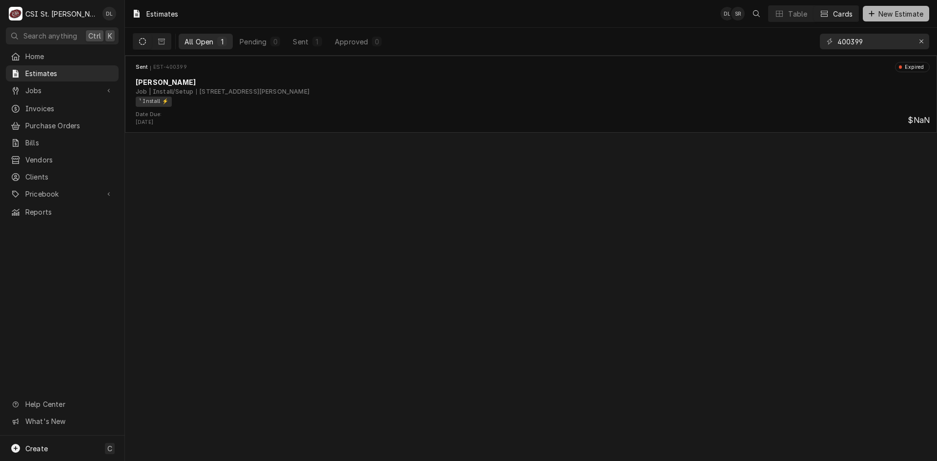
click at [874, 12] on div "Dynamic Content Wrapper" at bounding box center [872, 14] width 10 height 10
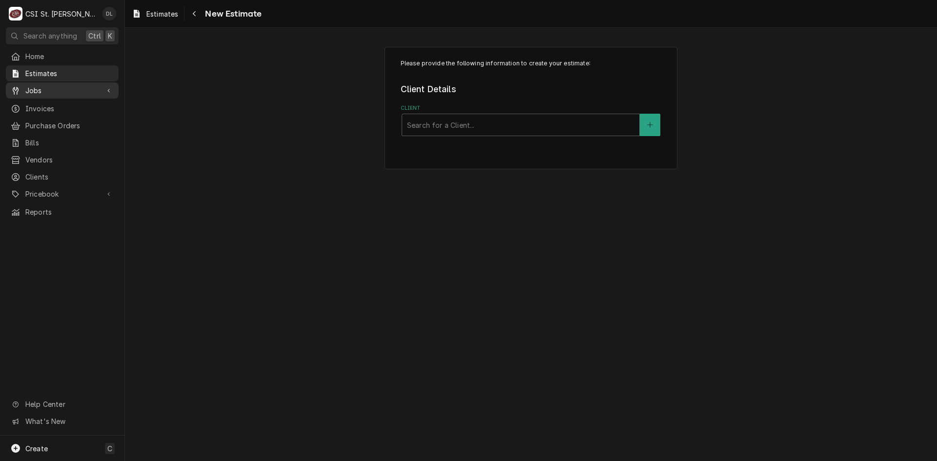
click at [32, 88] on span "Jobs" at bounding box center [62, 90] width 74 height 10
click at [57, 103] on span "Jobs" at bounding box center [69, 108] width 88 height 10
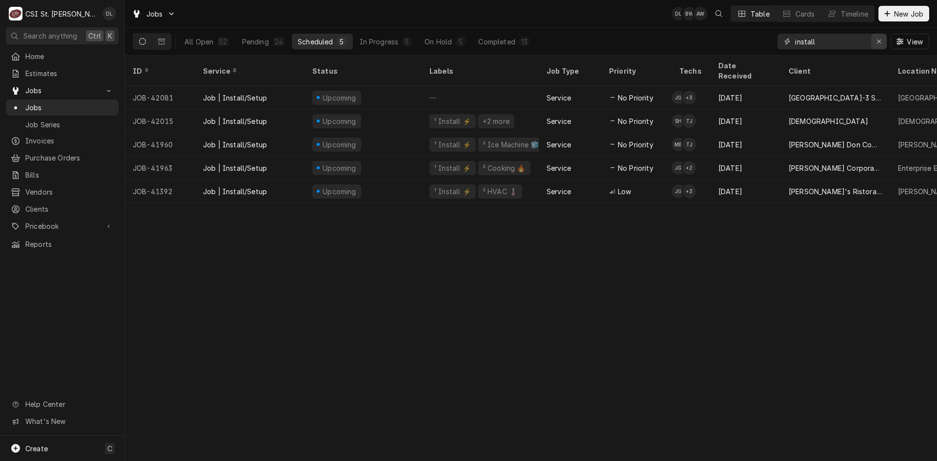
click at [879, 39] on icon "Erase input" at bounding box center [879, 41] width 5 height 7
click at [857, 38] on input "Dynamic Content Wrapper" at bounding box center [841, 42] width 92 height 16
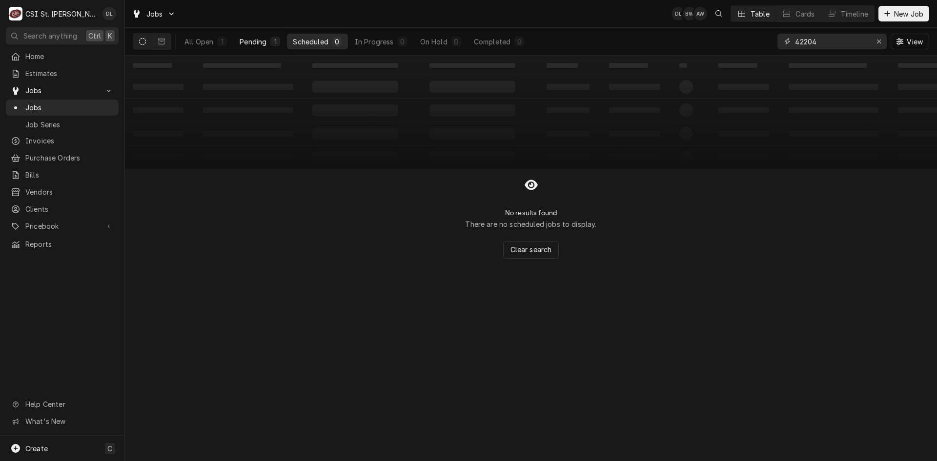
type input "42204"
click at [258, 46] on div "Pending" at bounding box center [253, 42] width 27 height 10
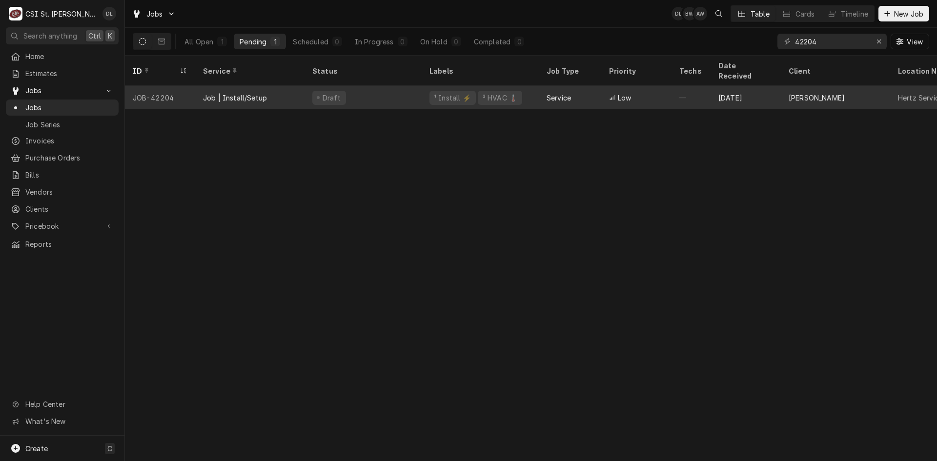
click at [430, 91] on div "¹ Install ⚡️" at bounding box center [453, 98] width 46 height 14
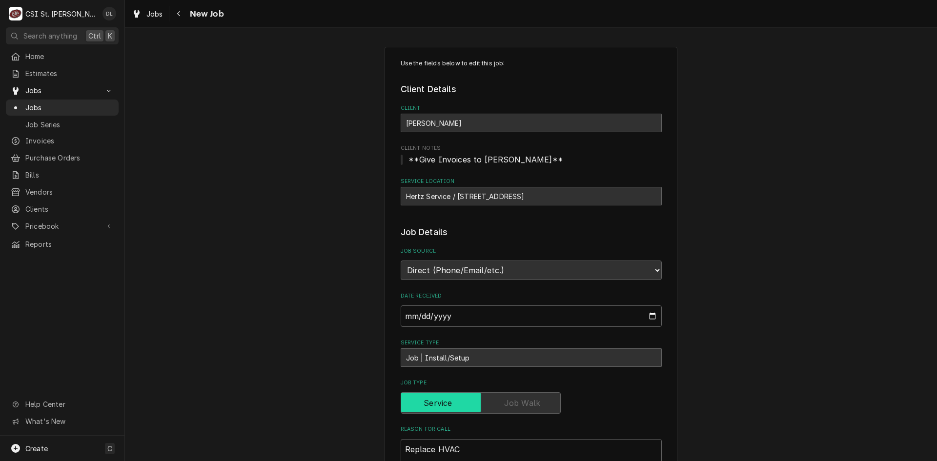
type textarea "x"
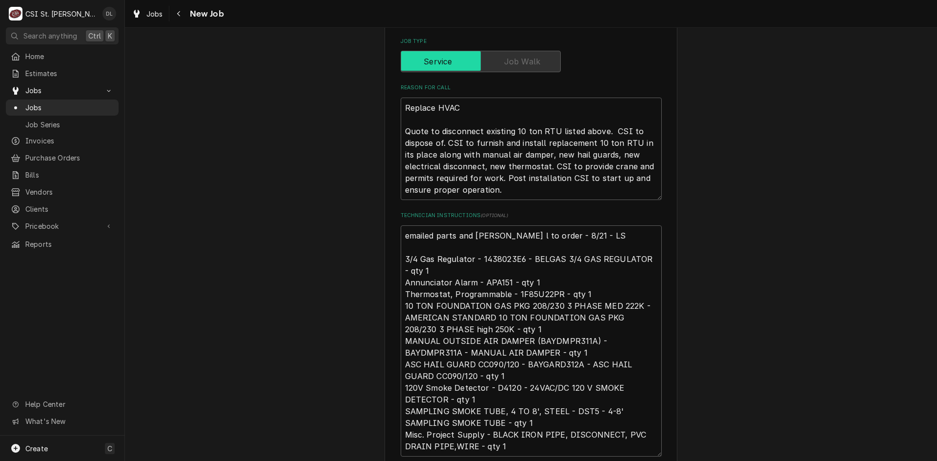
scroll to position [391, 0]
